Goal: Transaction & Acquisition: Purchase product/service

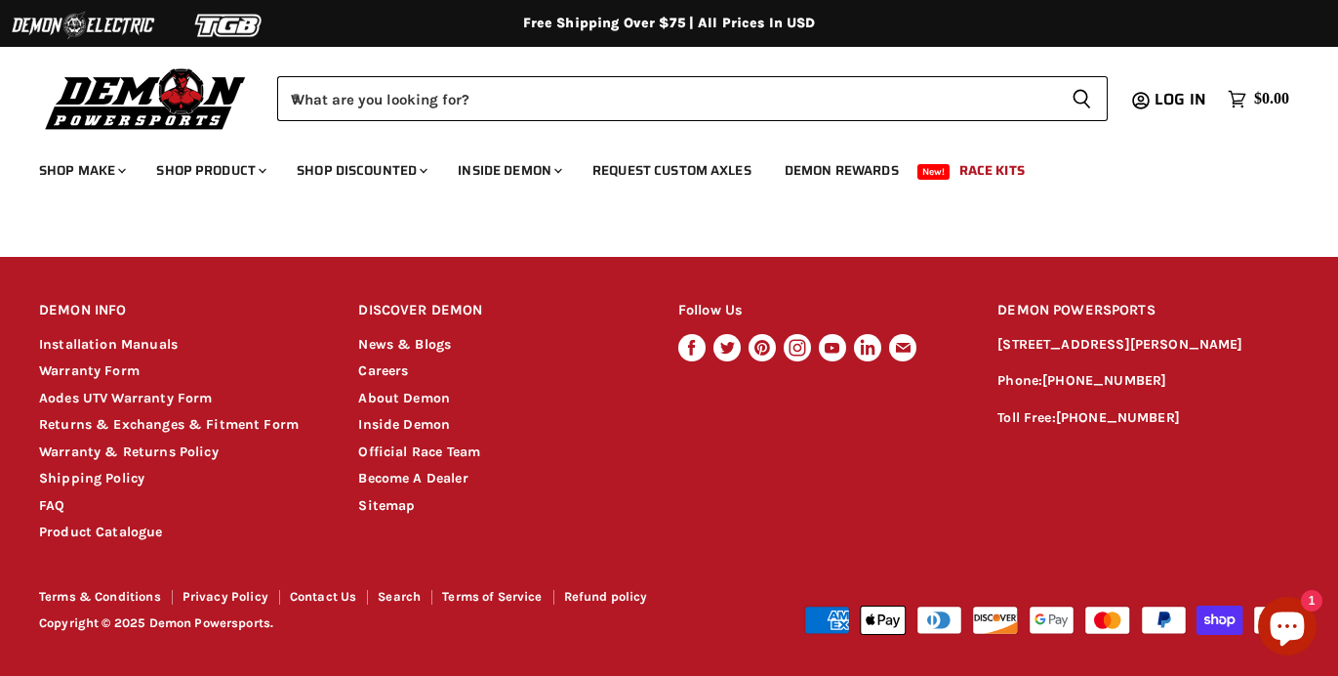
scroll to position [2077, 0]
